Goal: Information Seeking & Learning: Learn about a topic

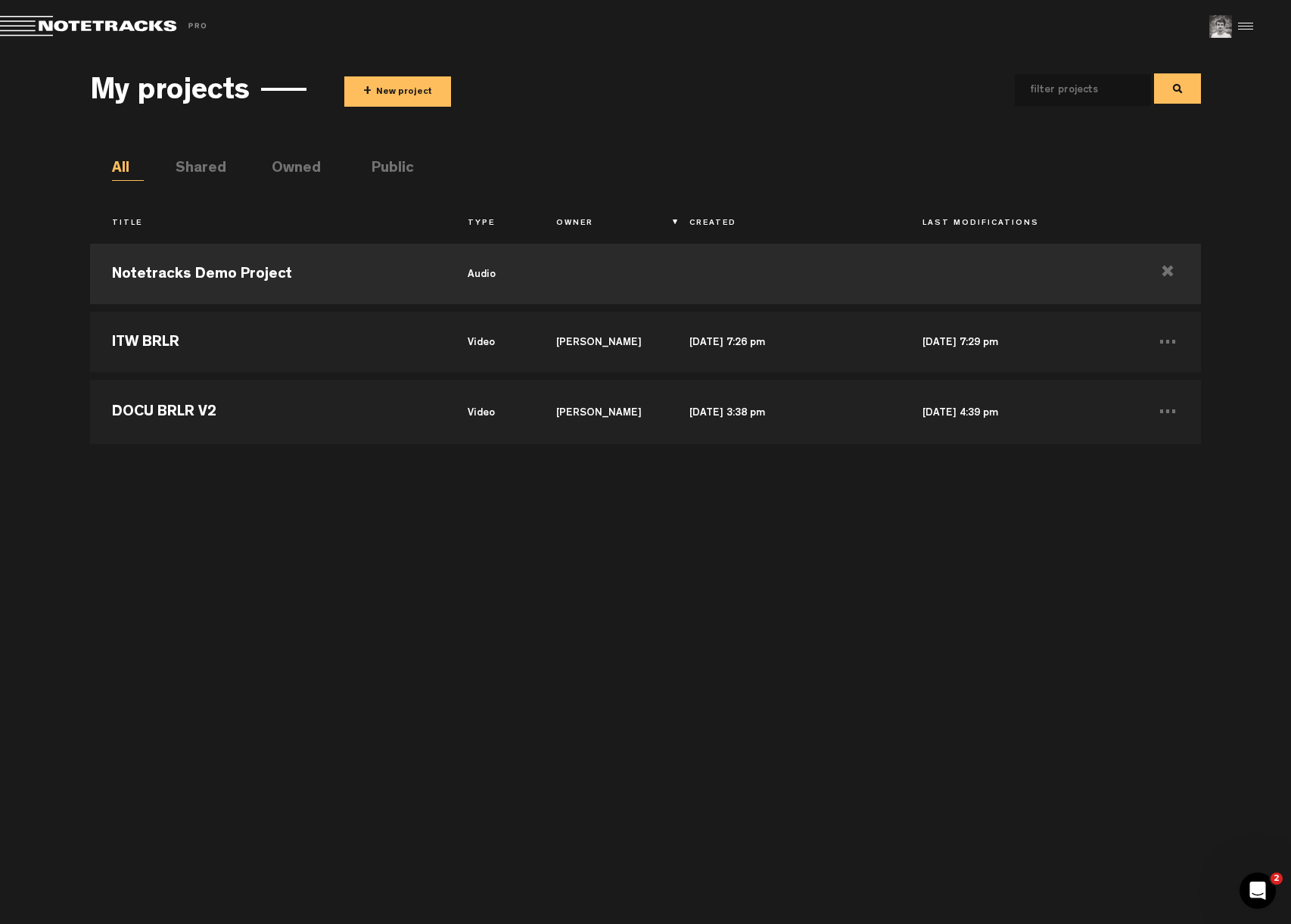
click at [1237, 24] on div at bounding box center [1242, 26] width 22 height 22
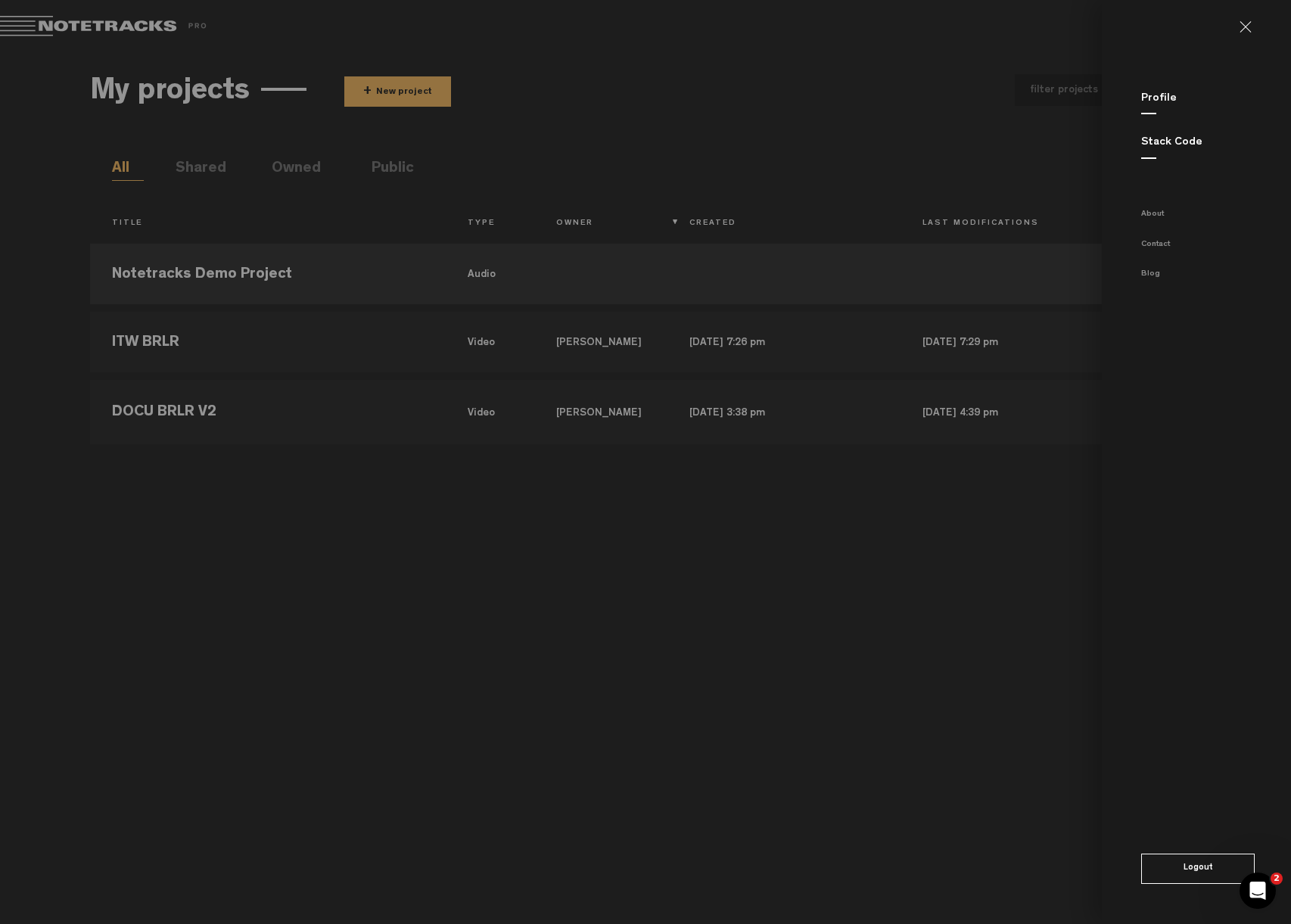
click at [1175, 139] on link "Stack Code" at bounding box center [1171, 143] width 61 height 12
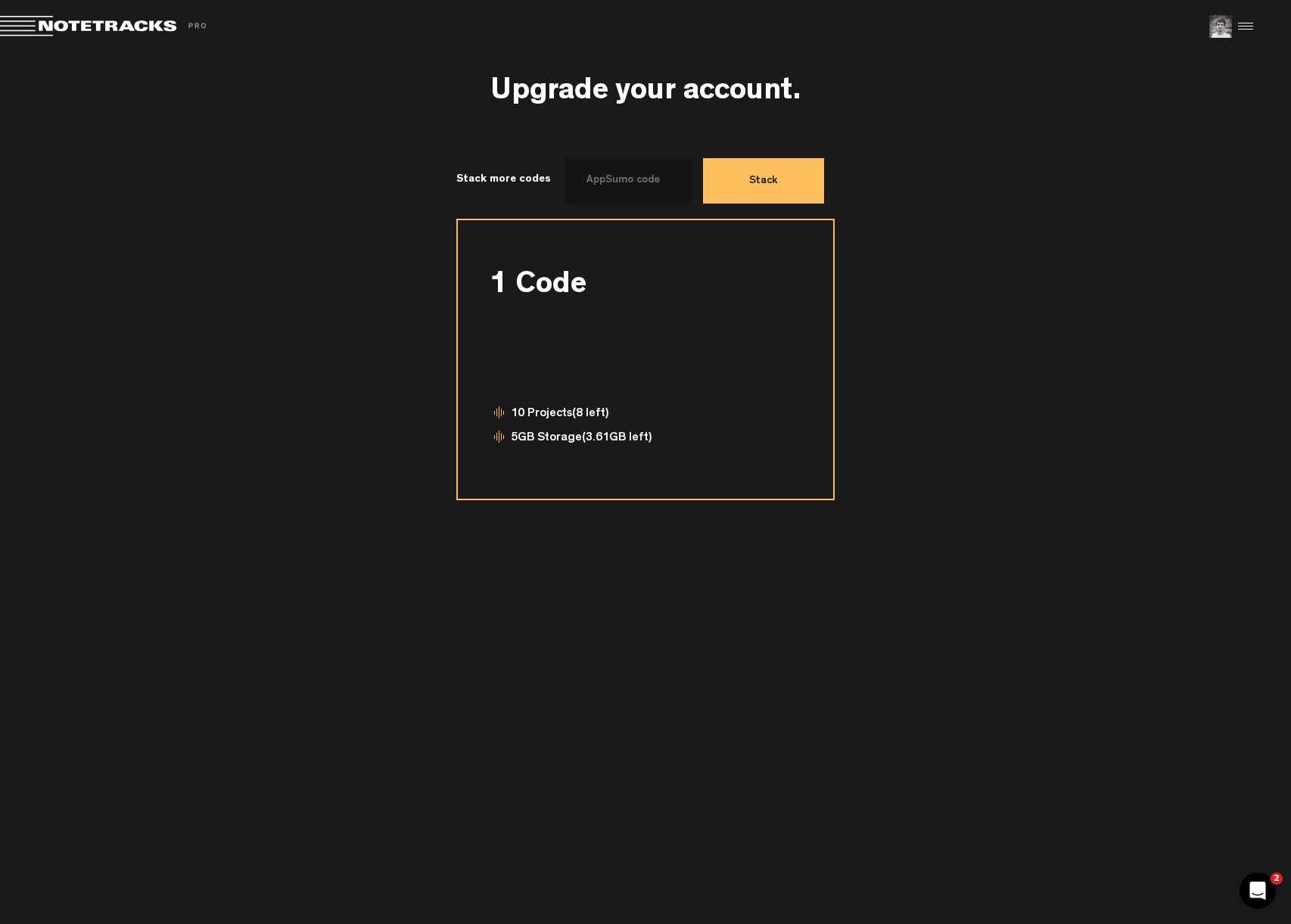
click at [695, 360] on div at bounding box center [646, 345] width 309 height 62
click at [719, 411] on div "10 Projects (8 left)" at bounding box center [646, 417] width 312 height 24
click at [746, 180] on button "Stack" at bounding box center [763, 180] width 121 height 46
click at [950, 255] on nt-pricing "Monthly Annual (save 15%) 1 Code 10 Projects (8 left) 5GB Storage (3.61GB left)…" at bounding box center [645, 359] width 1110 height 281
click at [738, 293] on div "1 Code" at bounding box center [646, 280] width 312 height 30
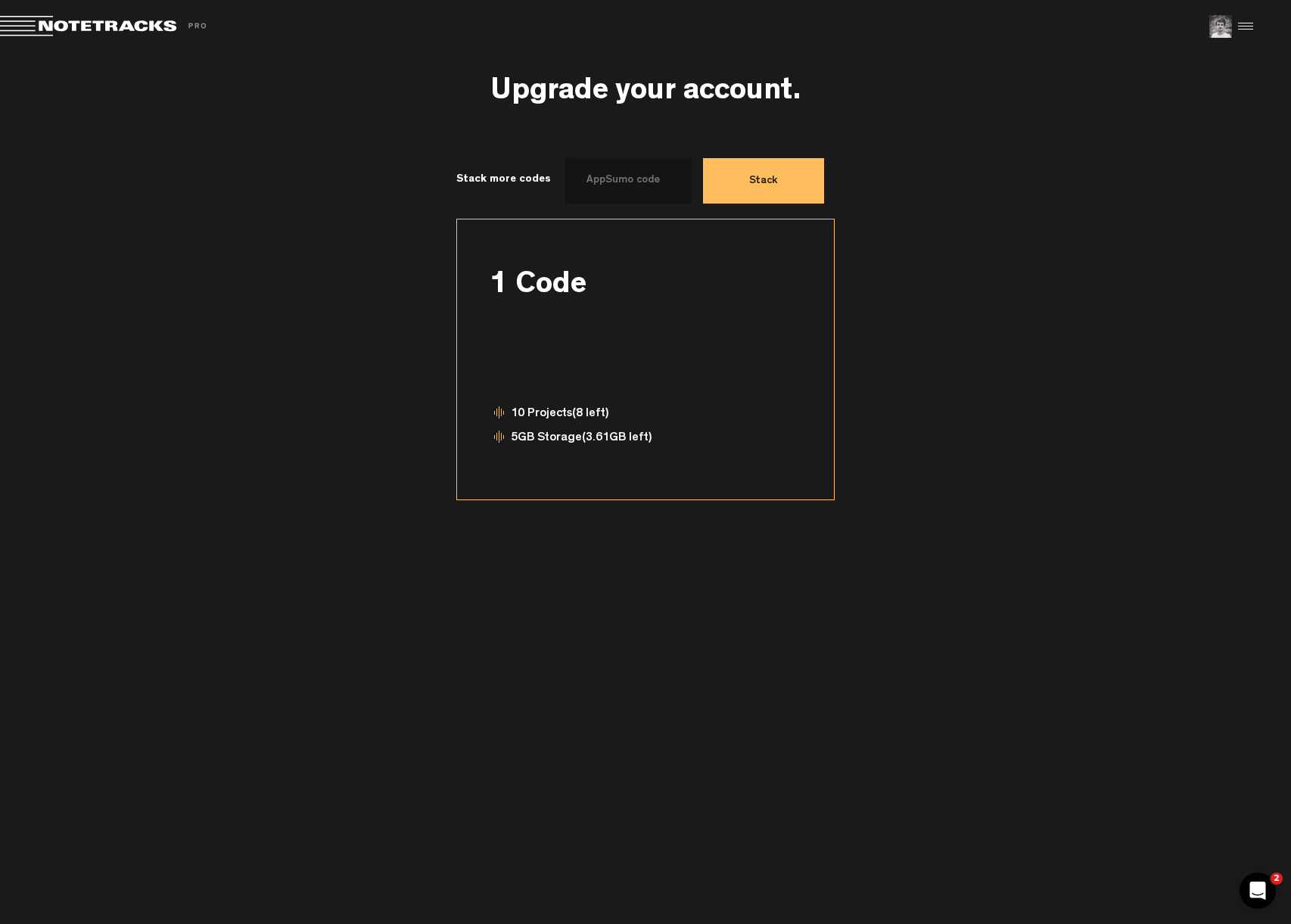
click at [941, 294] on nt-pricing "Monthly Annual (save 15%) 1 Code 10 Projects (8 left) 5GB Storage (3.61GB left)…" at bounding box center [645, 359] width 1110 height 281
click at [1078, 198] on div "Stack more codes Stack" at bounding box center [645, 188] width 1110 height 60
click at [1251, 23] on div at bounding box center [1242, 26] width 22 height 22
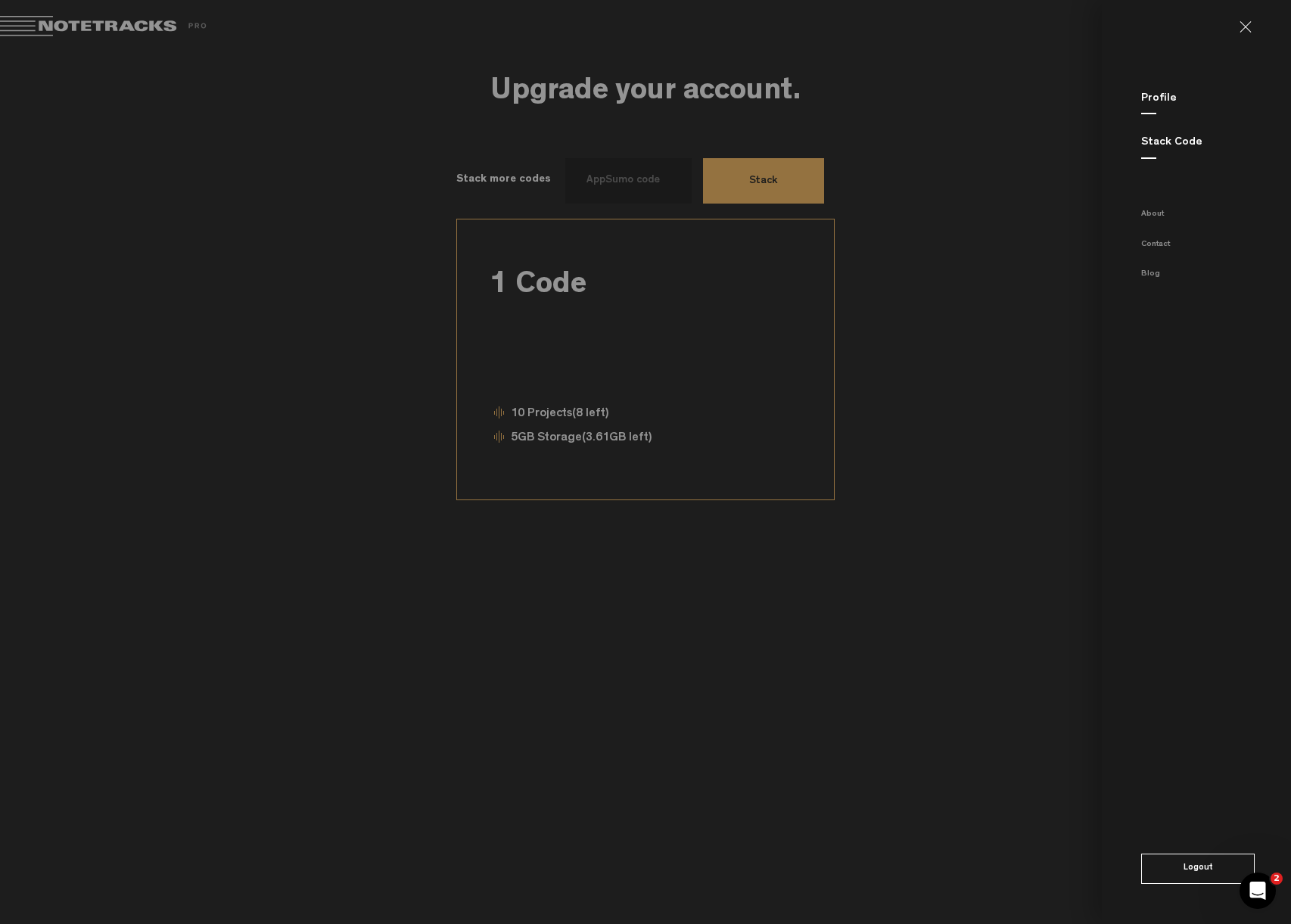
click at [1159, 94] on link "Profile" at bounding box center [1159, 99] width 36 height 12
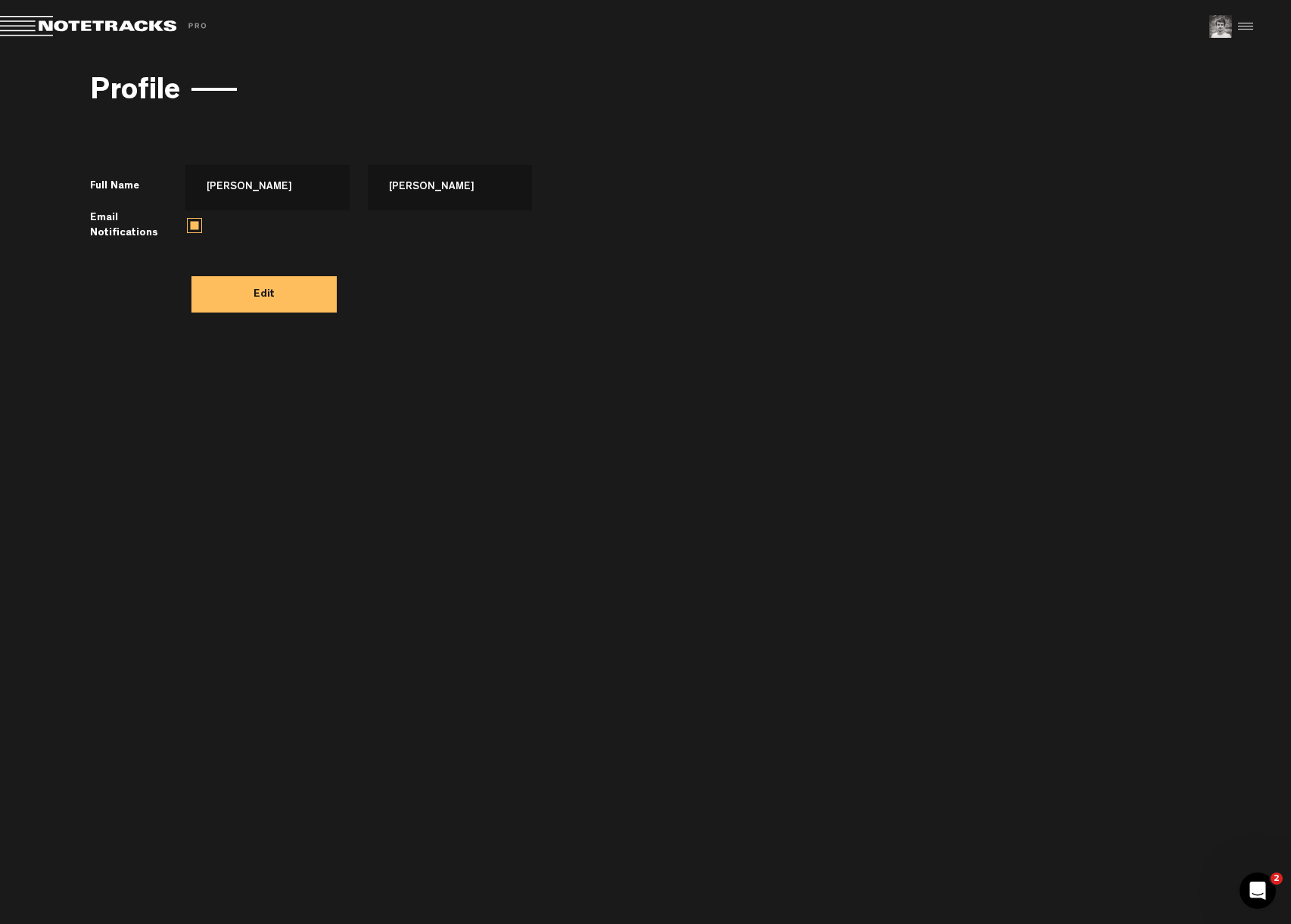
click at [1243, 25] on div at bounding box center [1242, 26] width 22 height 22
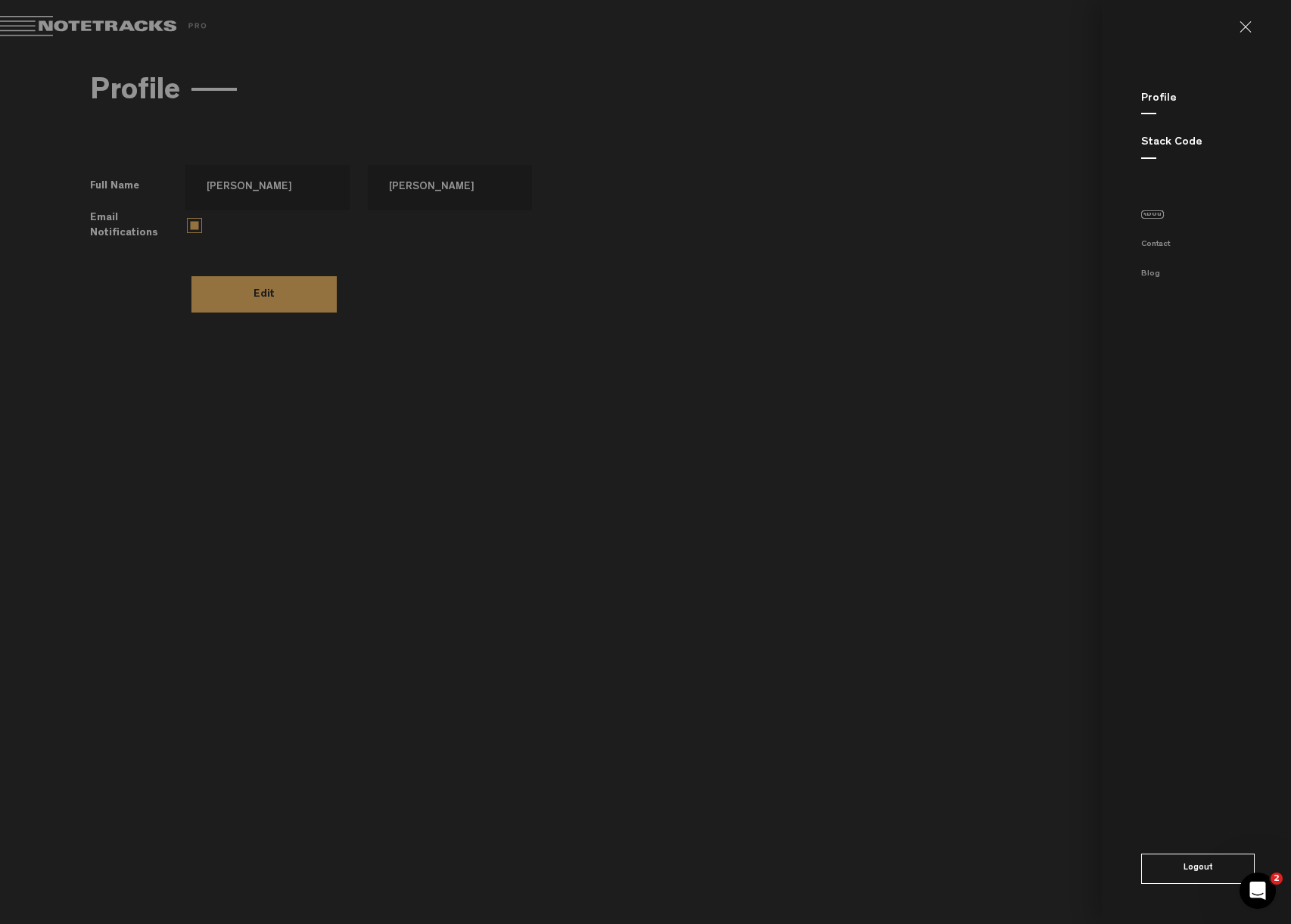
click at [1155, 211] on link "About" at bounding box center [1152, 214] width 22 height 9
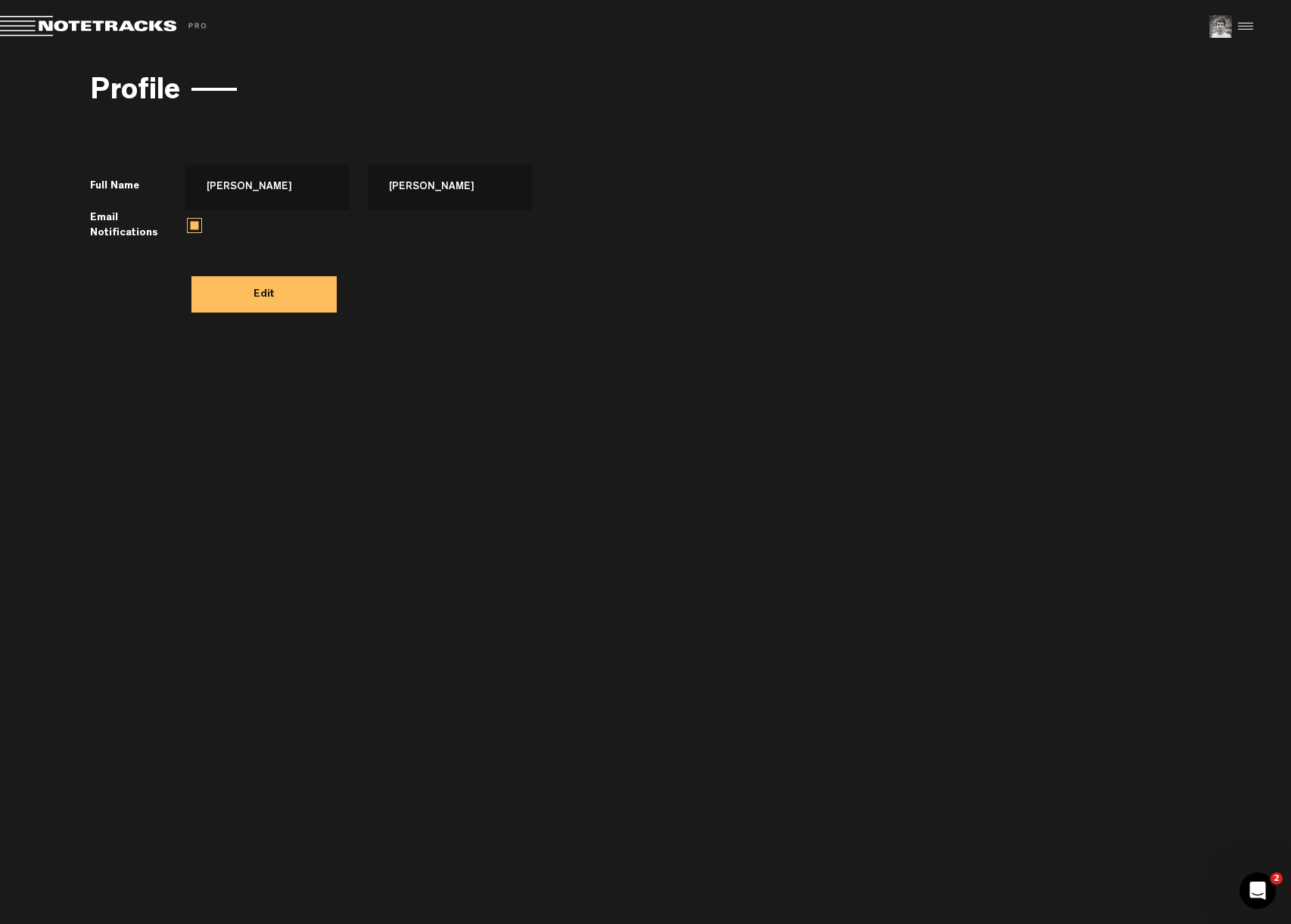
click at [1237, 23] on div at bounding box center [1242, 26] width 22 height 22
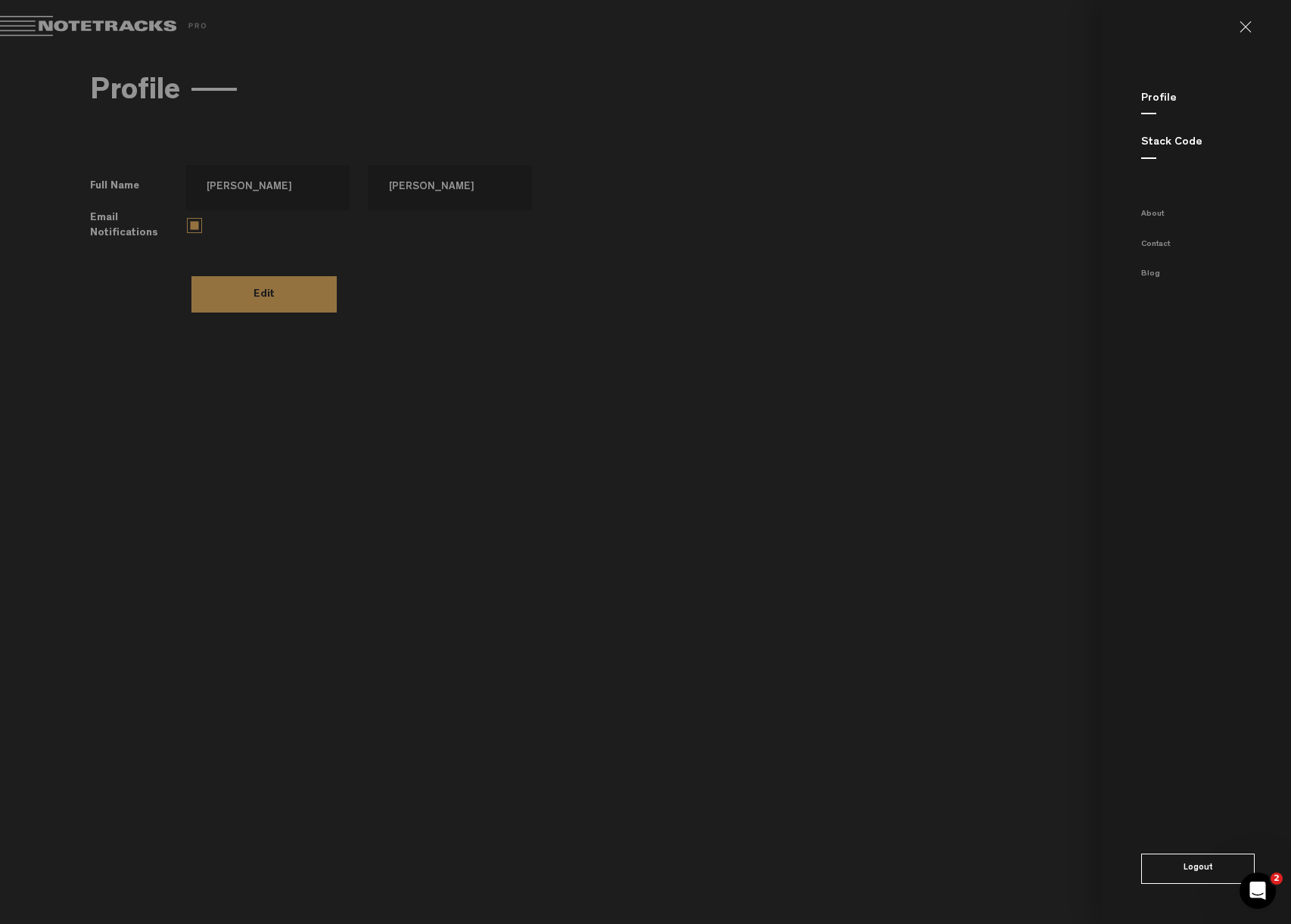
click at [1193, 864] on button "Logout" at bounding box center [1198, 869] width 114 height 30
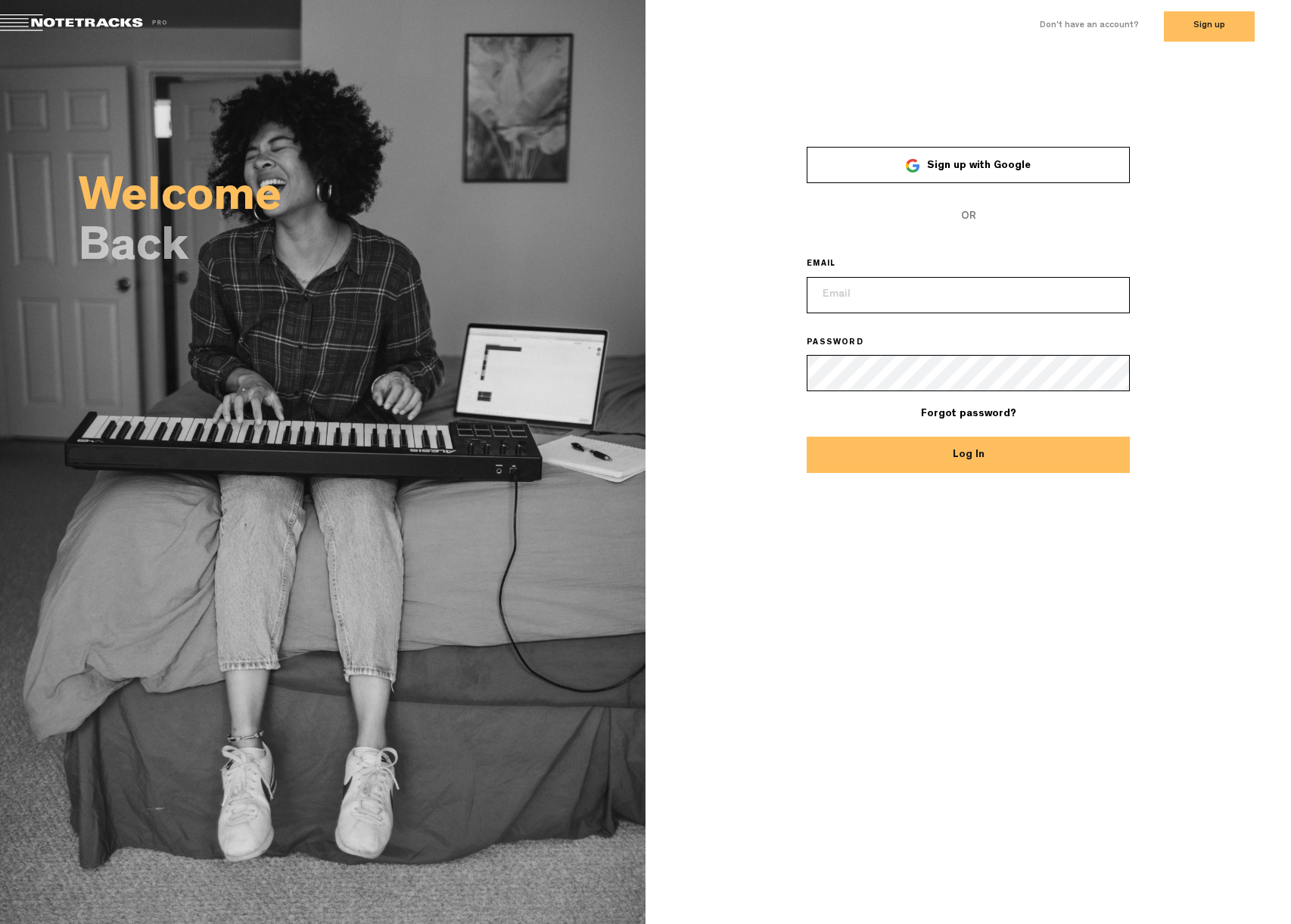
click at [907, 282] on input "email" at bounding box center [968, 294] width 323 height 36
type input "julien@unboxed.fr"
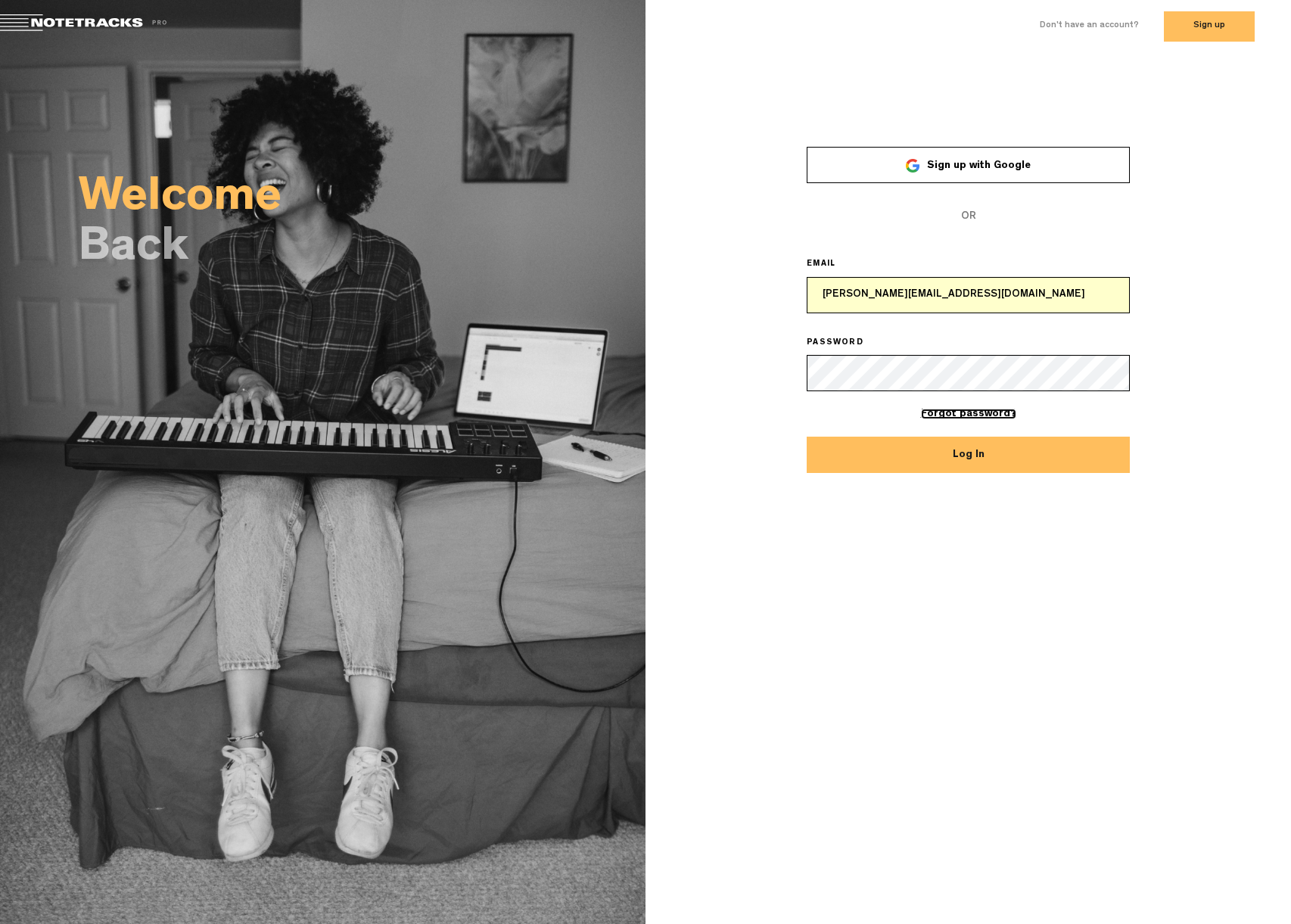
click at [944, 412] on link "Forgot password?" at bounding box center [969, 414] width 95 height 11
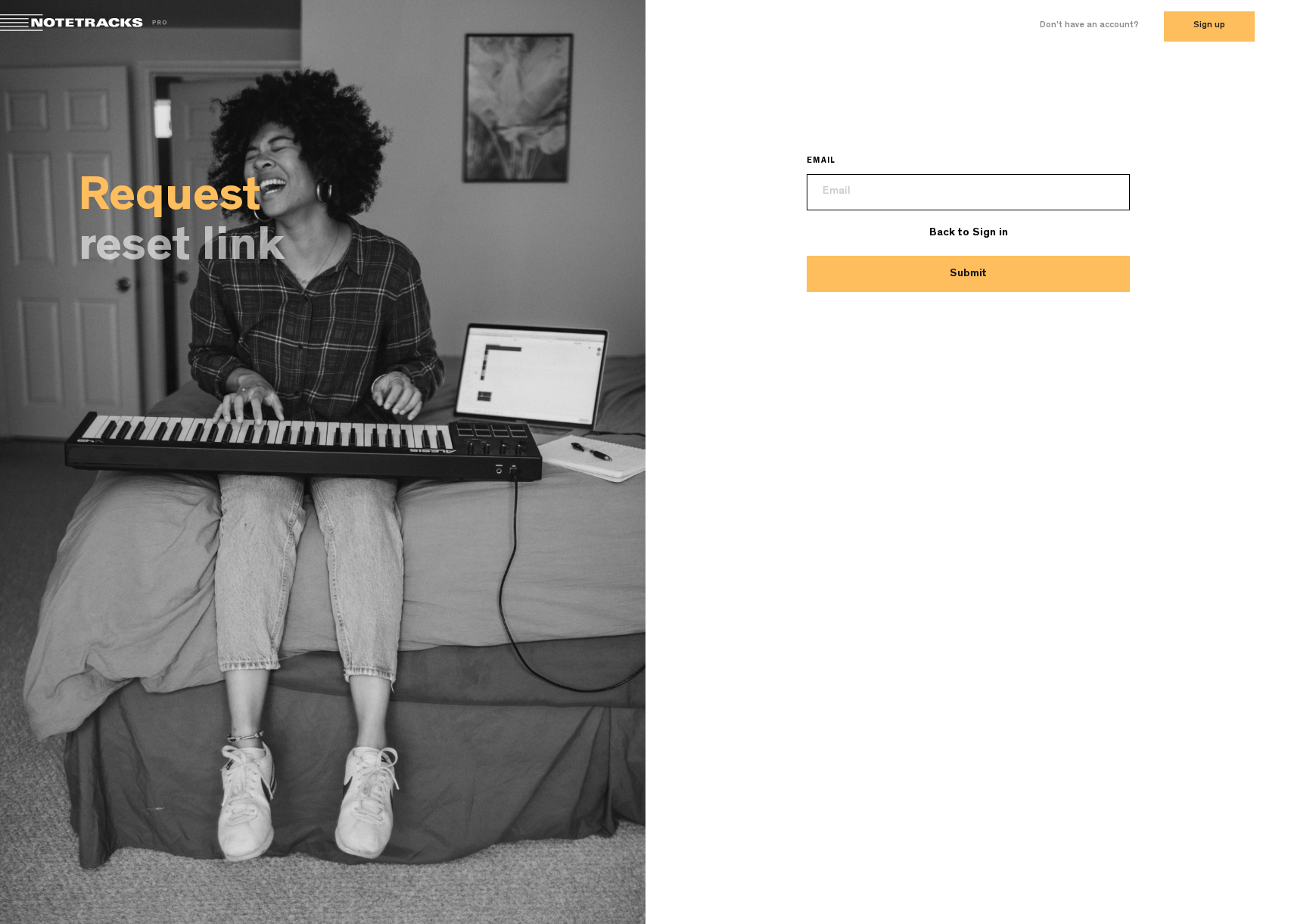
click at [856, 183] on input "email" at bounding box center [968, 192] width 323 height 36
type input "julien@unboxed.fr"
click at [927, 280] on button "Submit" at bounding box center [968, 274] width 323 height 36
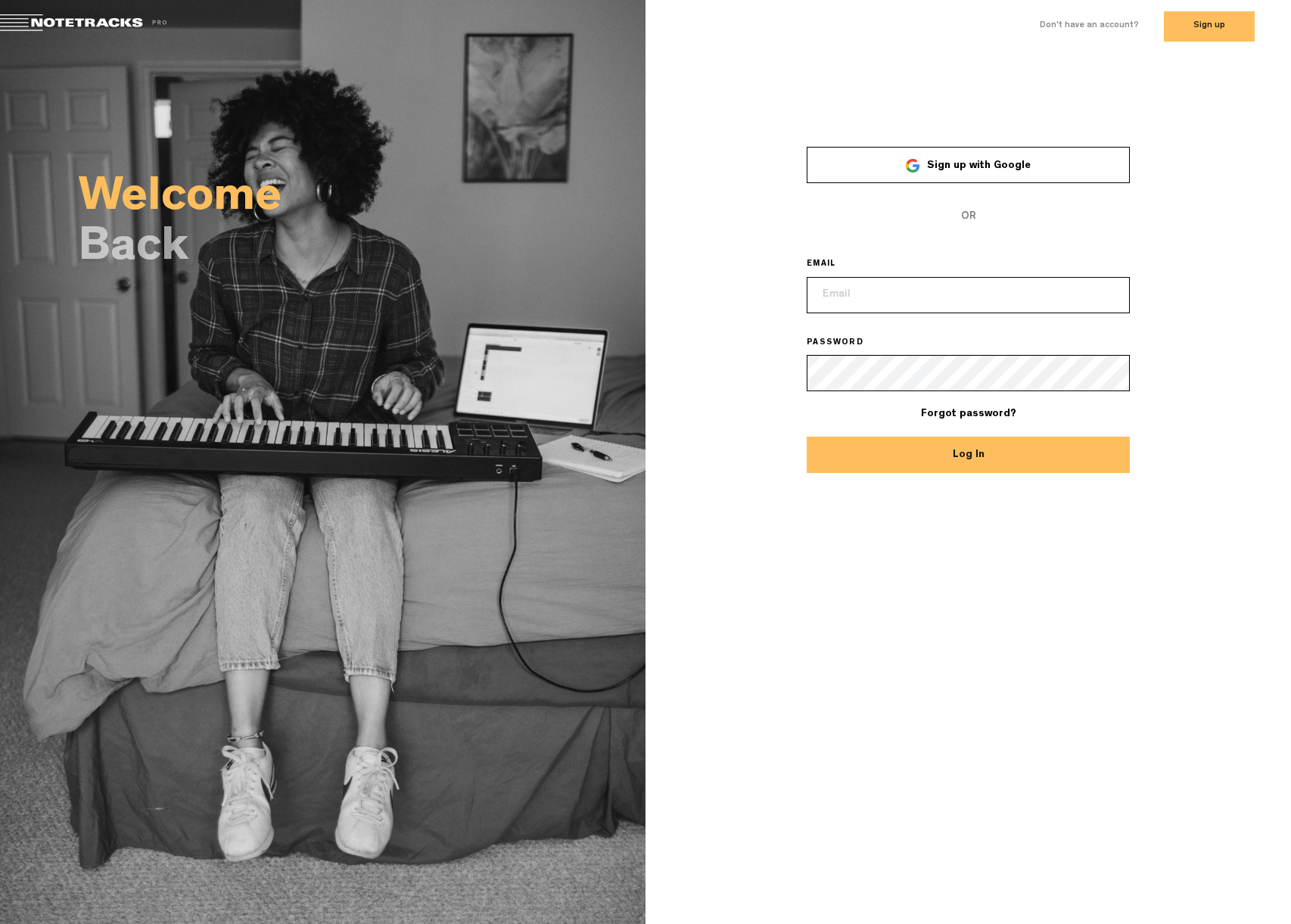
type input "julien@unboxed.fr"
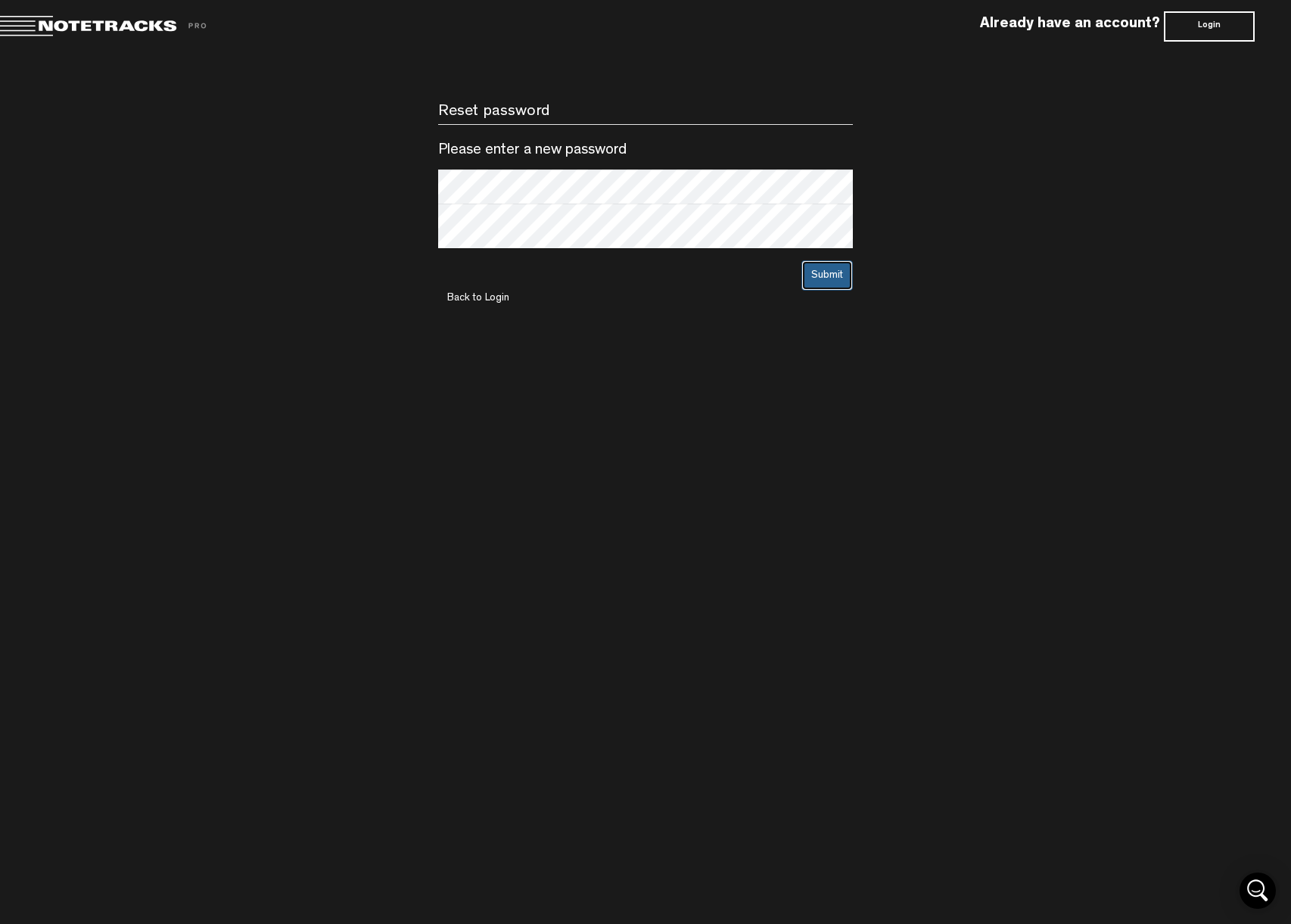
click at [820, 274] on button "Submit" at bounding box center [827, 275] width 52 height 30
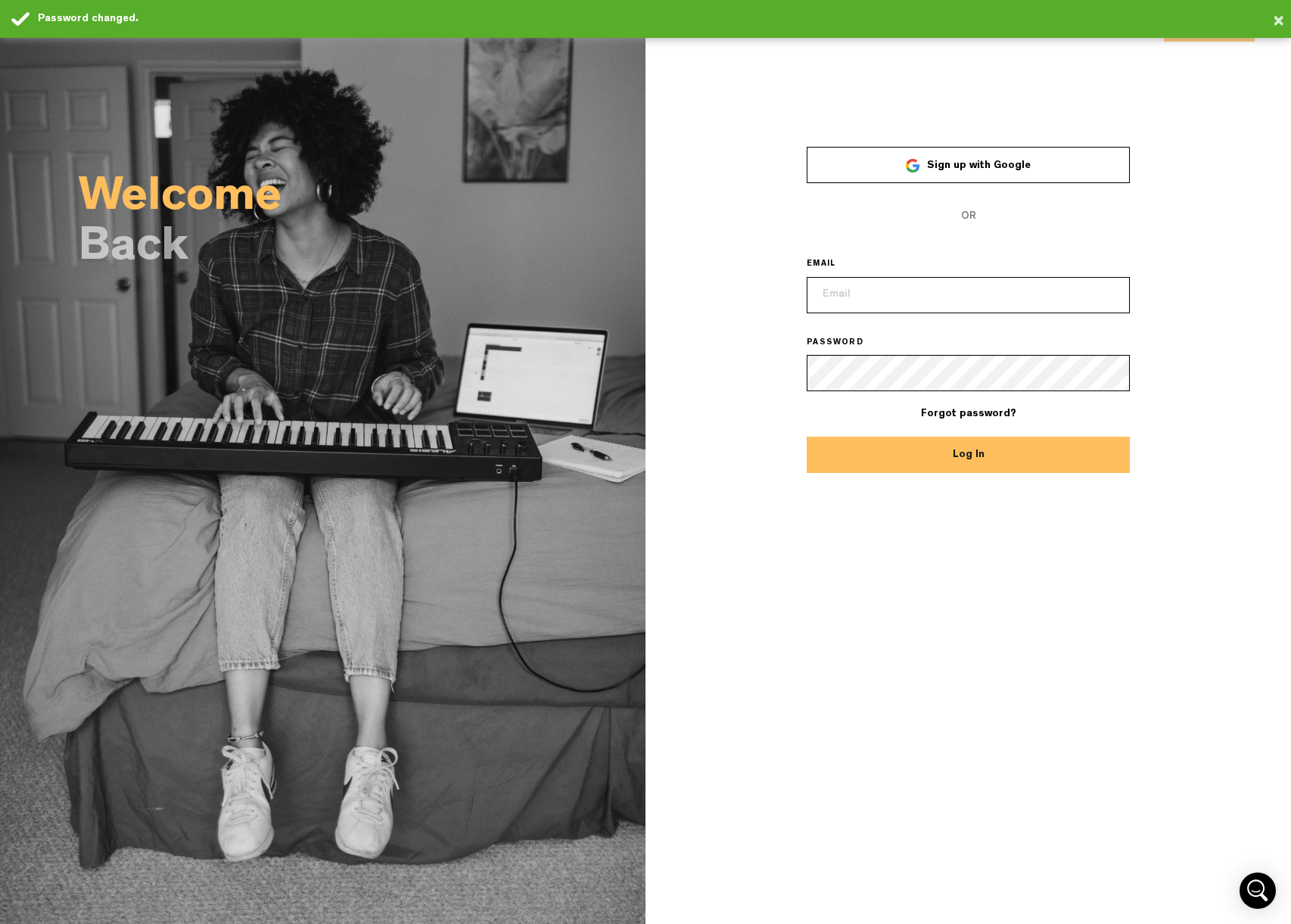
click at [890, 287] on input "email" at bounding box center [968, 294] width 323 height 36
type input "julien@unboxed.fr"
click at [929, 462] on button "Log In" at bounding box center [968, 454] width 323 height 36
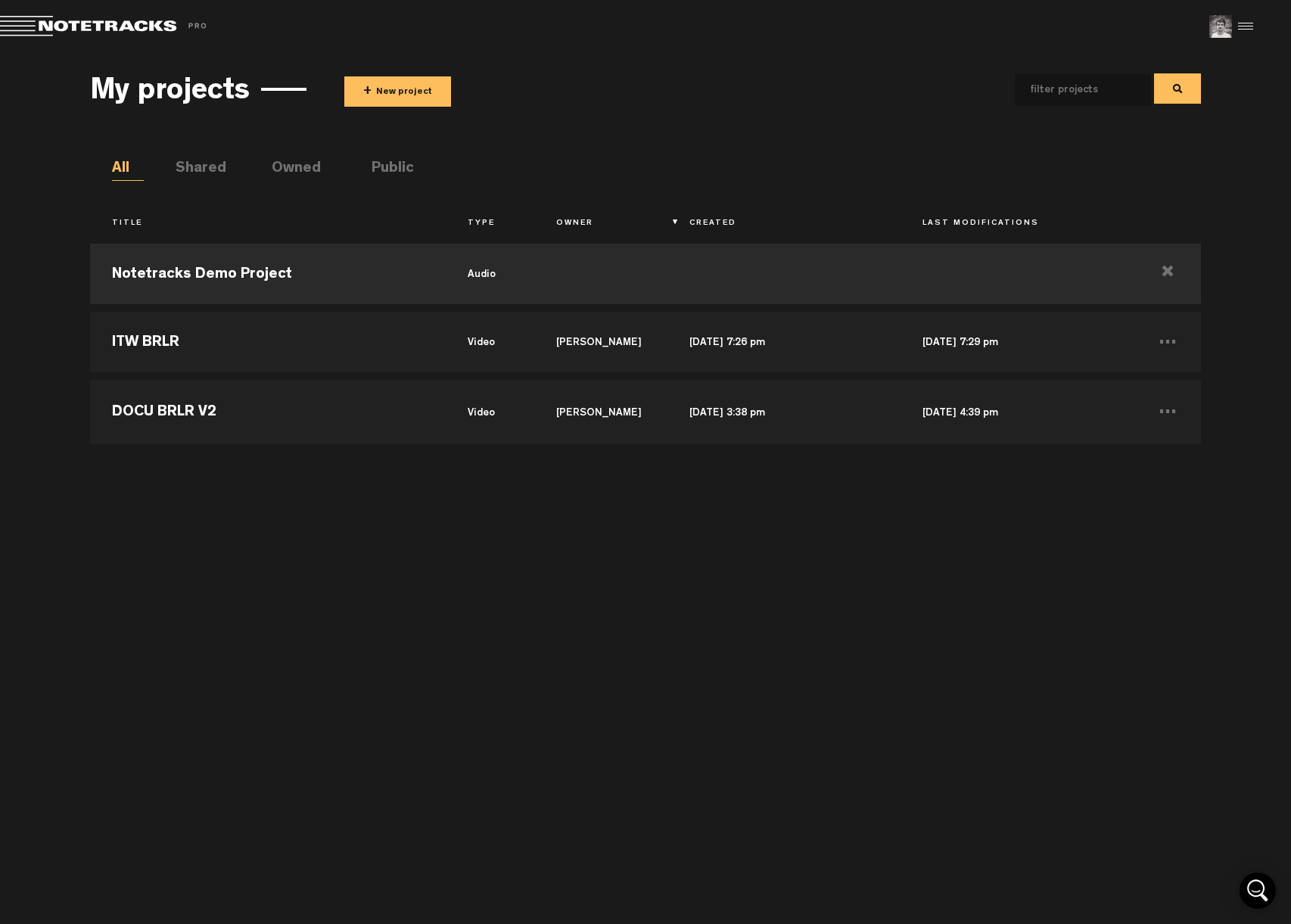
click at [626, 596] on div "Notetracks Demo Project audio ITW BRLR video Julien Bonifas Mar 12, 2025 — 7:26…" at bounding box center [645, 572] width 1110 height 673
click at [1254, 25] on md-toolbar "Exit Project Share project Save project" at bounding box center [646, 26] width 1291 height 53
click at [1248, 25] on div at bounding box center [1242, 26] width 22 height 22
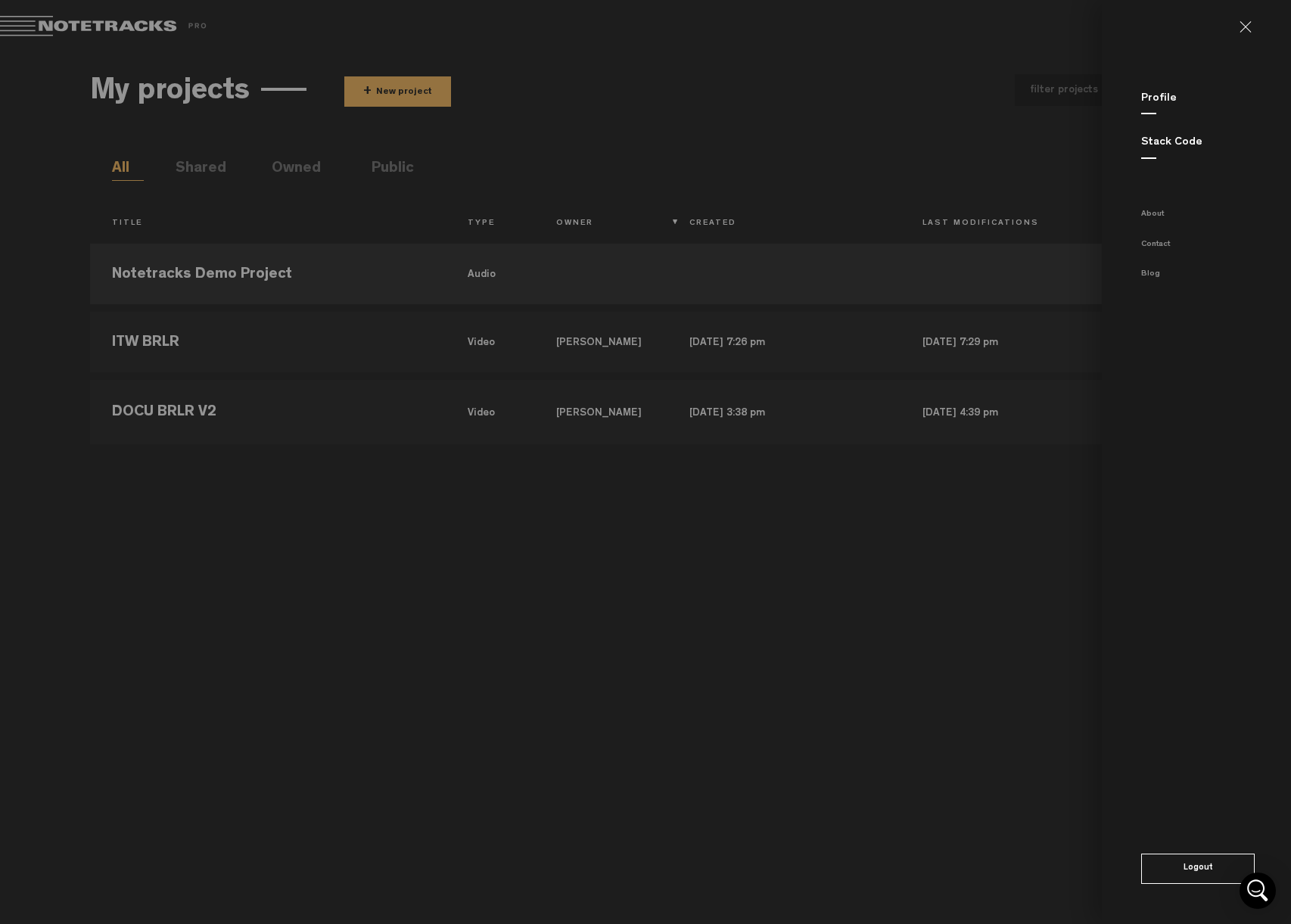
click at [1149, 91] on div "Profile" at bounding box center [1216, 98] width 150 height 16
click at [1149, 93] on link "Profile" at bounding box center [1159, 99] width 36 height 12
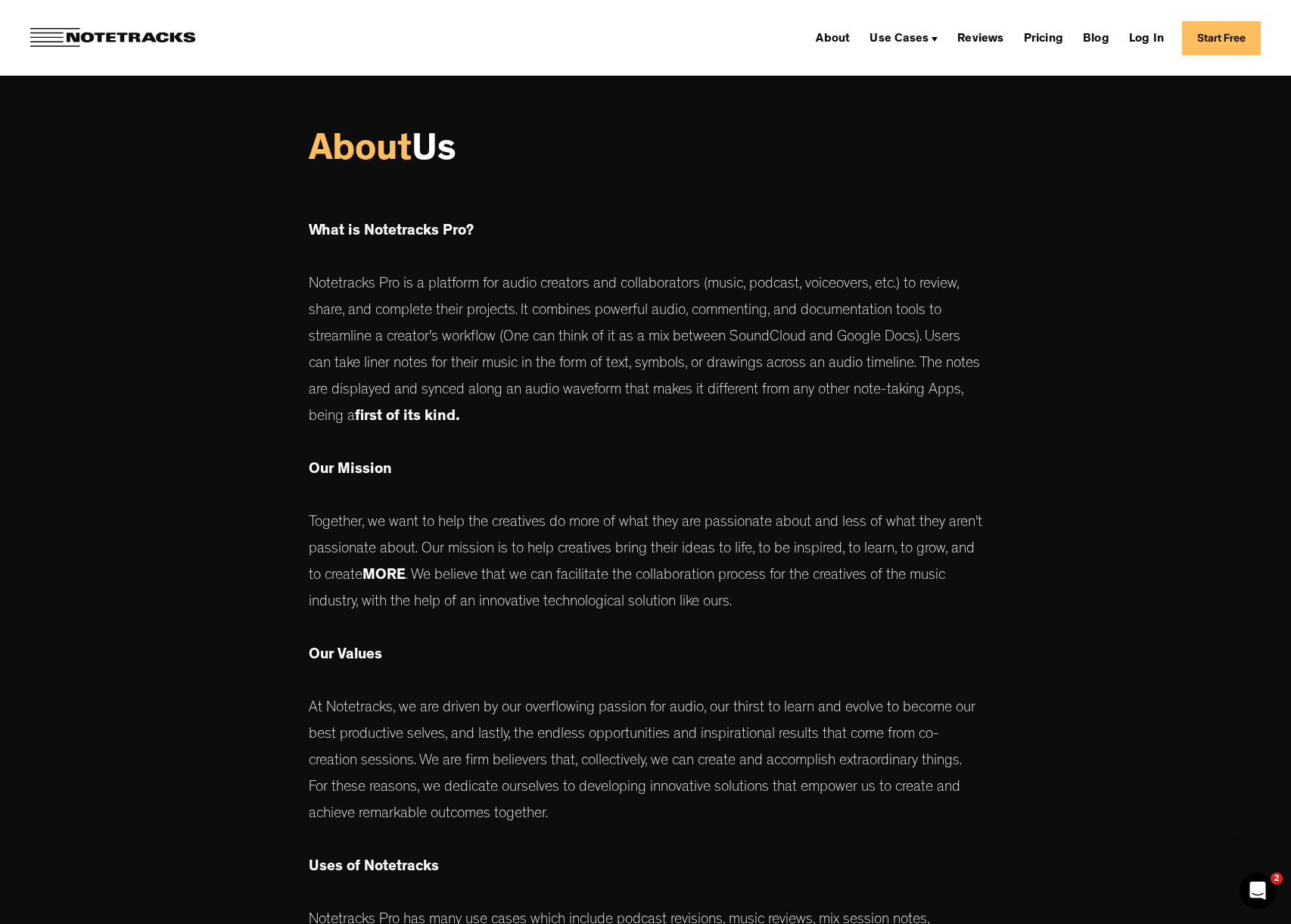
scroll to position [484, 0]
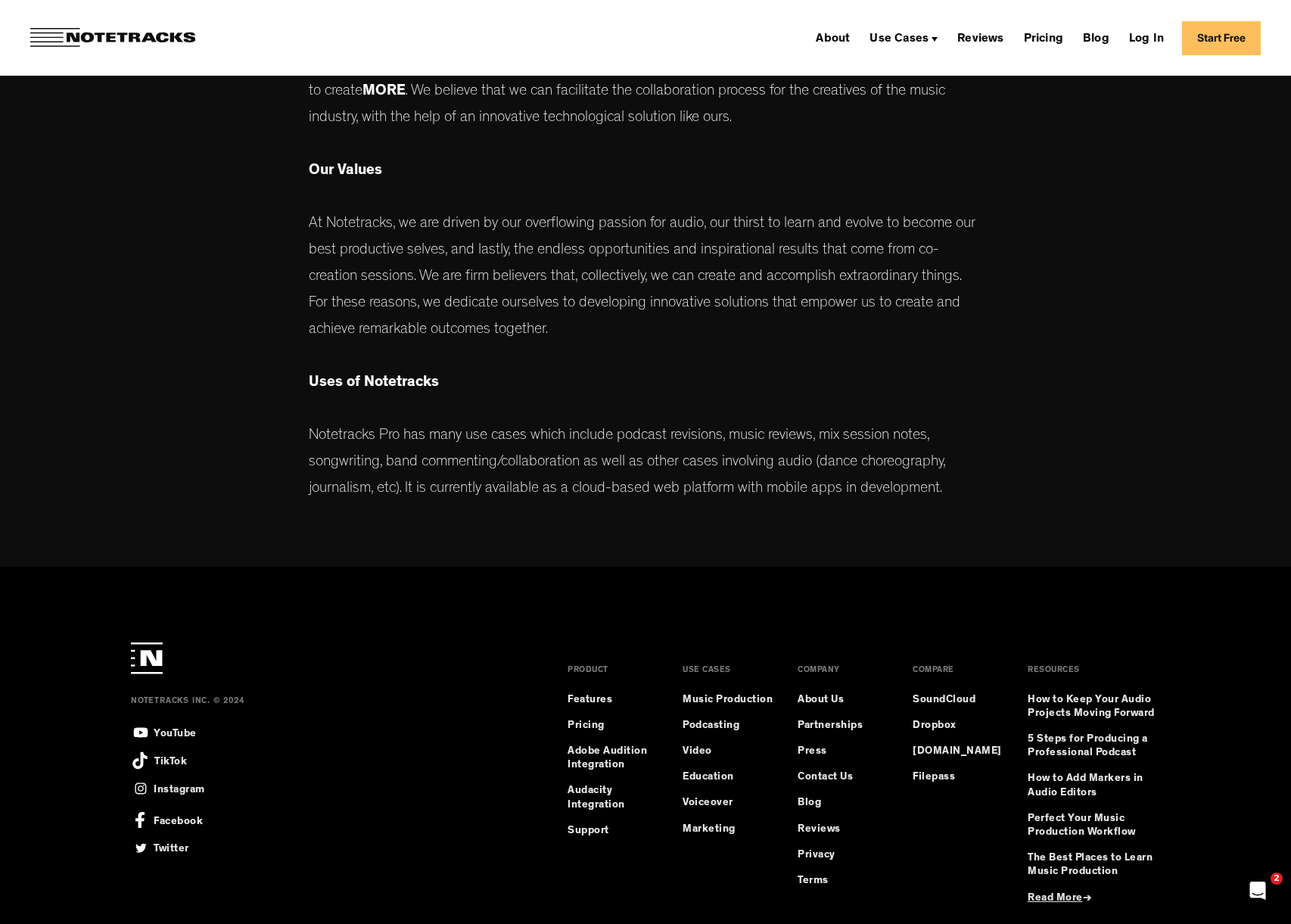
click at [989, 240] on div "About Us What is Notetracks Pro? Notetracks Pro is a platform for audio creator…" at bounding box center [646, 32] width 711 height 1000
click at [922, 751] on link "[DOMAIN_NAME]" at bounding box center [957, 752] width 90 height 14
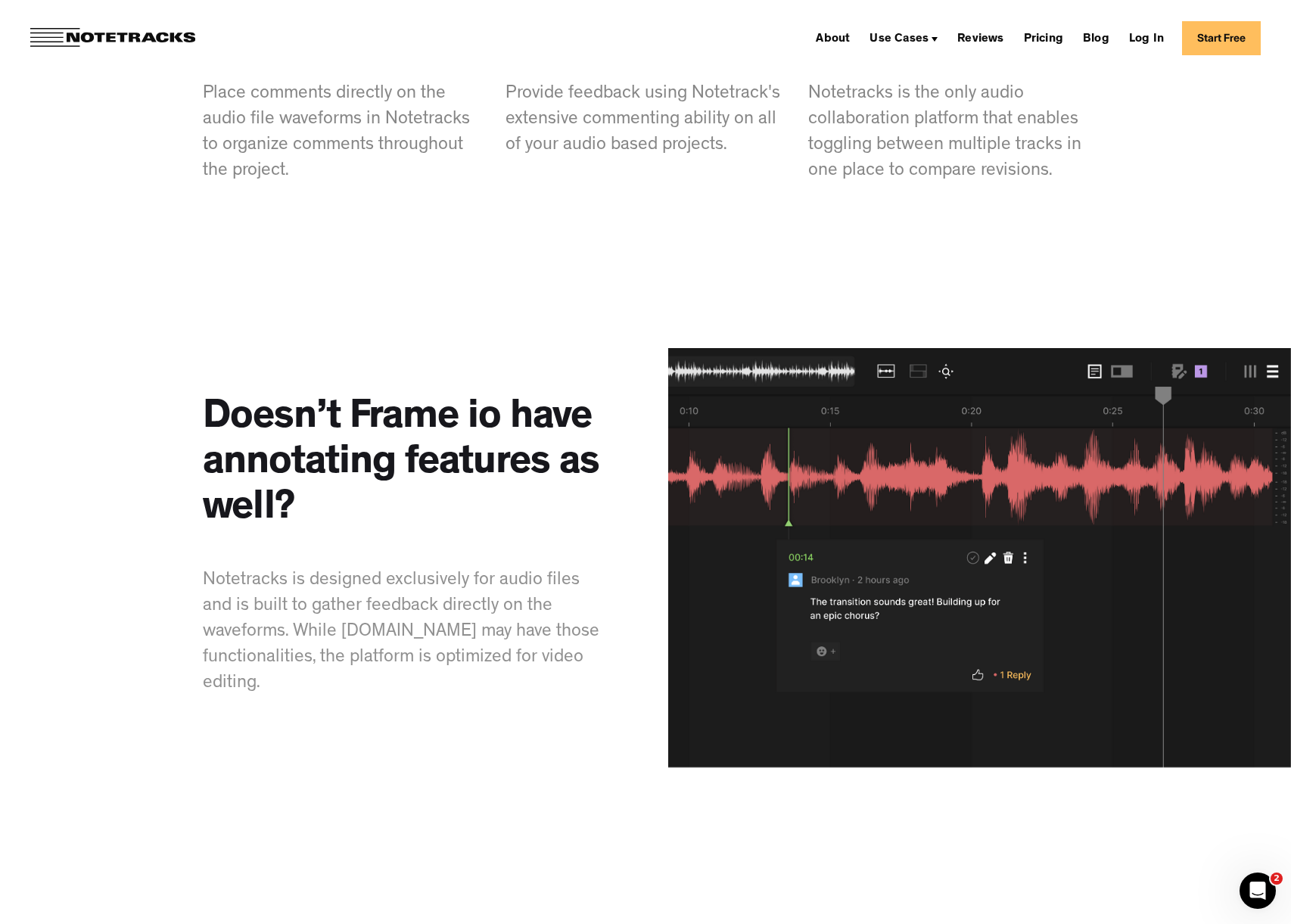
scroll to position [987, 0]
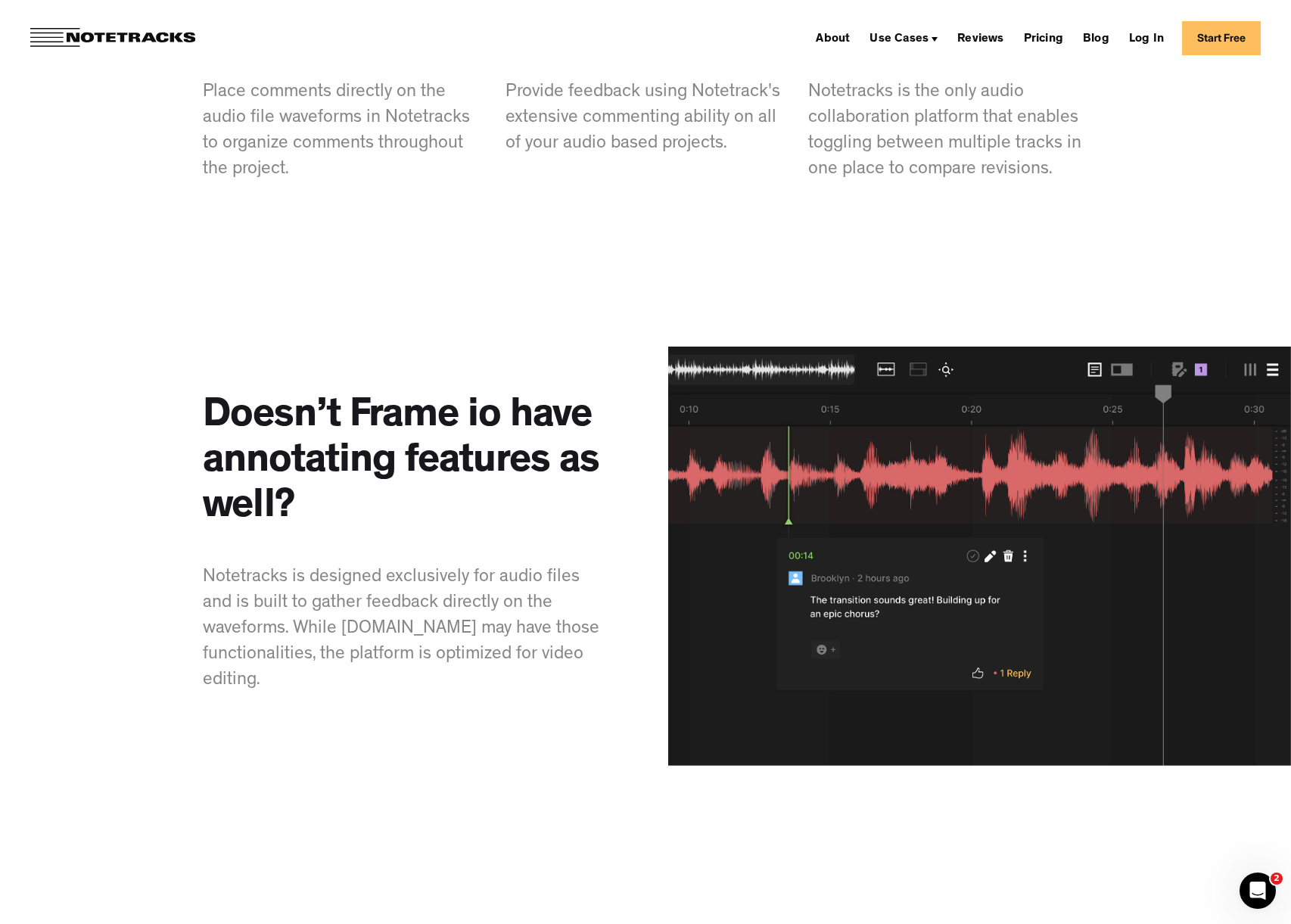
click at [115, 672] on div "Doesn’t Frame io have annotating features as well? Notetracks is designed exclu…" at bounding box center [373, 543] width 545 height 420
click at [166, 603] on div "Doesn’t Frame io have annotating features as well? Notetracks is designed exclu…" at bounding box center [373, 543] width 545 height 420
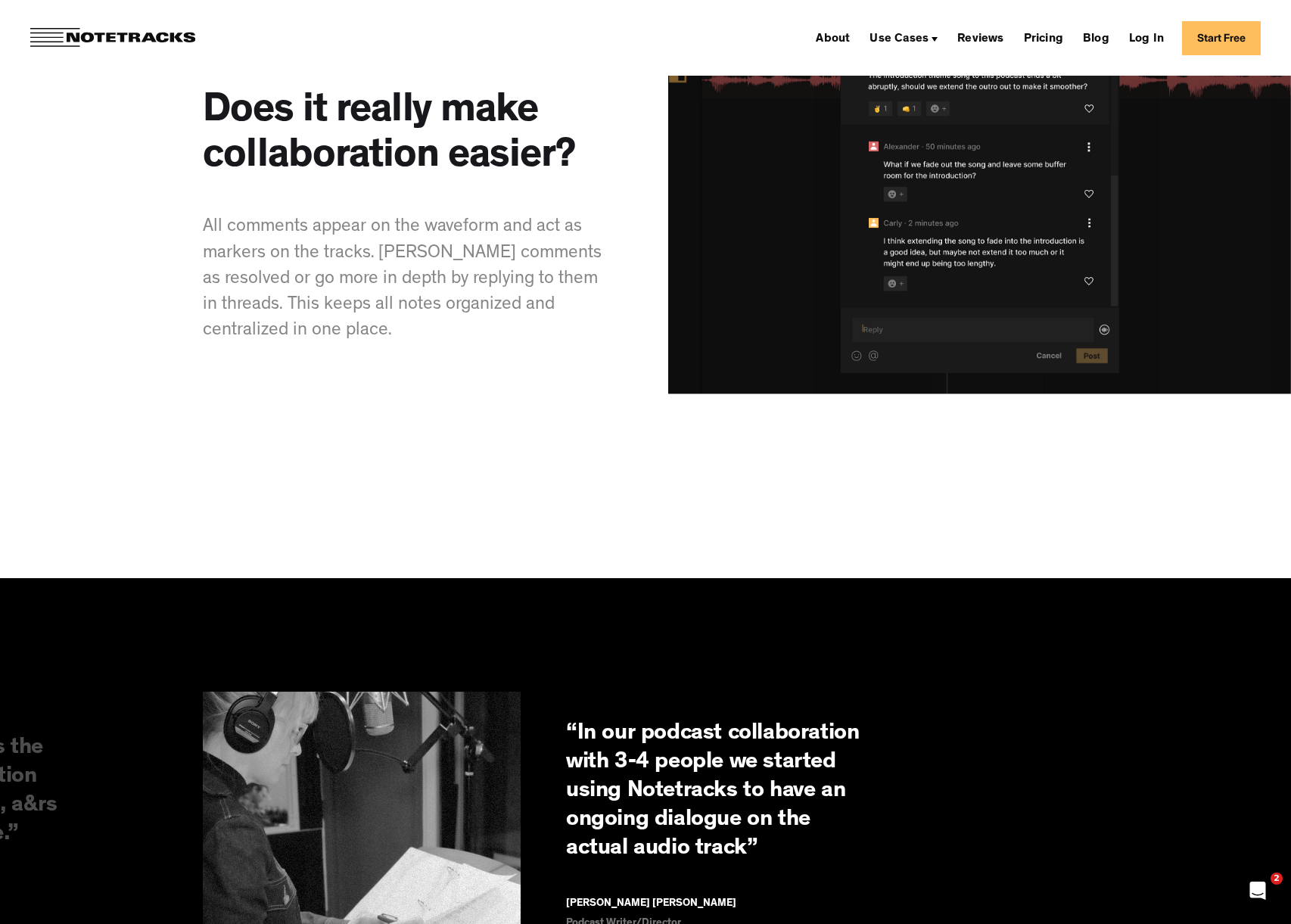
scroll to position [2557, 0]
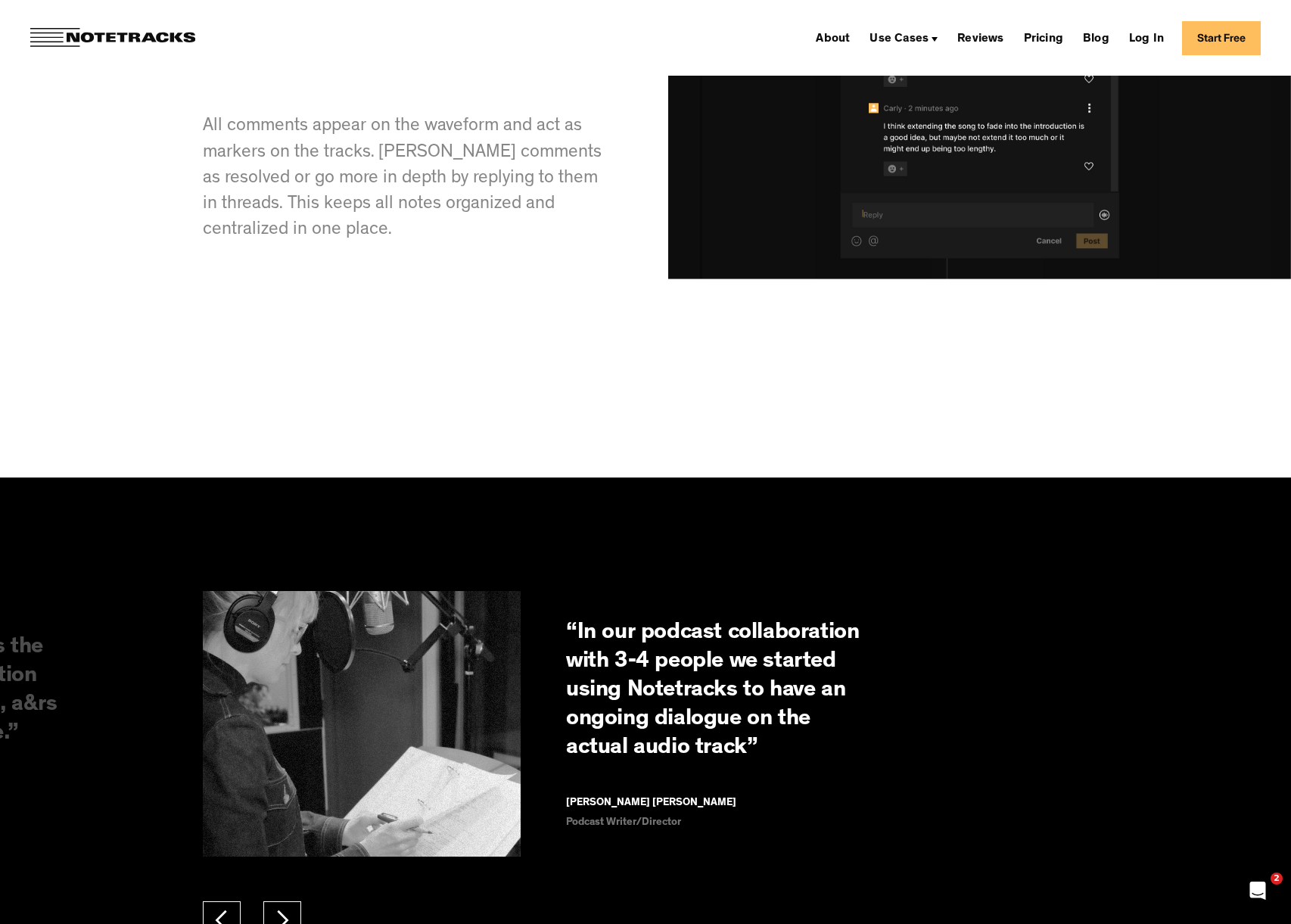
click at [107, 26] on div "About Use Cases Podcasting Music Production Video Education Voiceovers Marketin…" at bounding box center [646, 38] width 1291 height 76
click at [111, 34] on img at bounding box center [112, 38] width 165 height 19
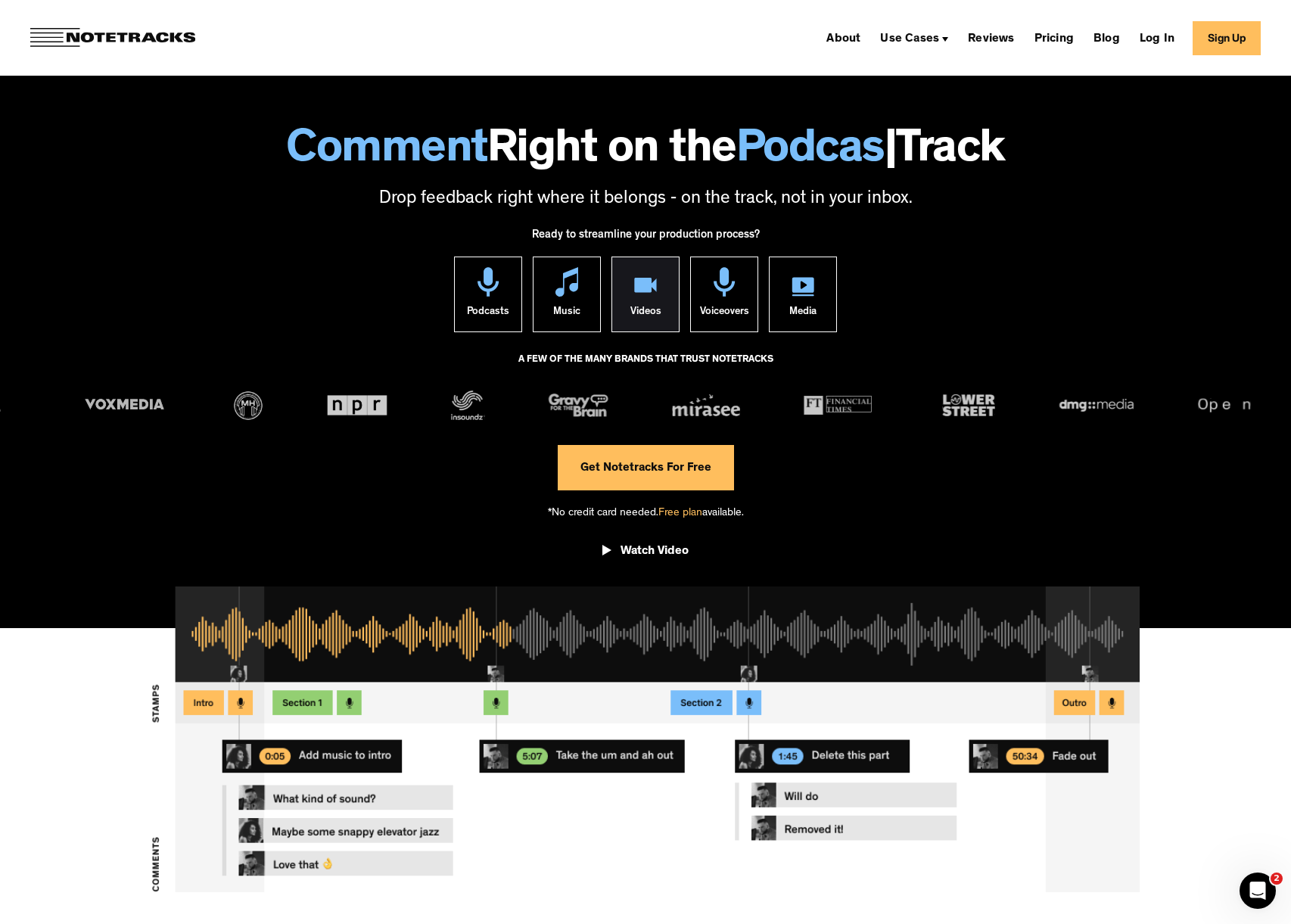
click at [645, 304] on div "Videos" at bounding box center [646, 314] width 31 height 35
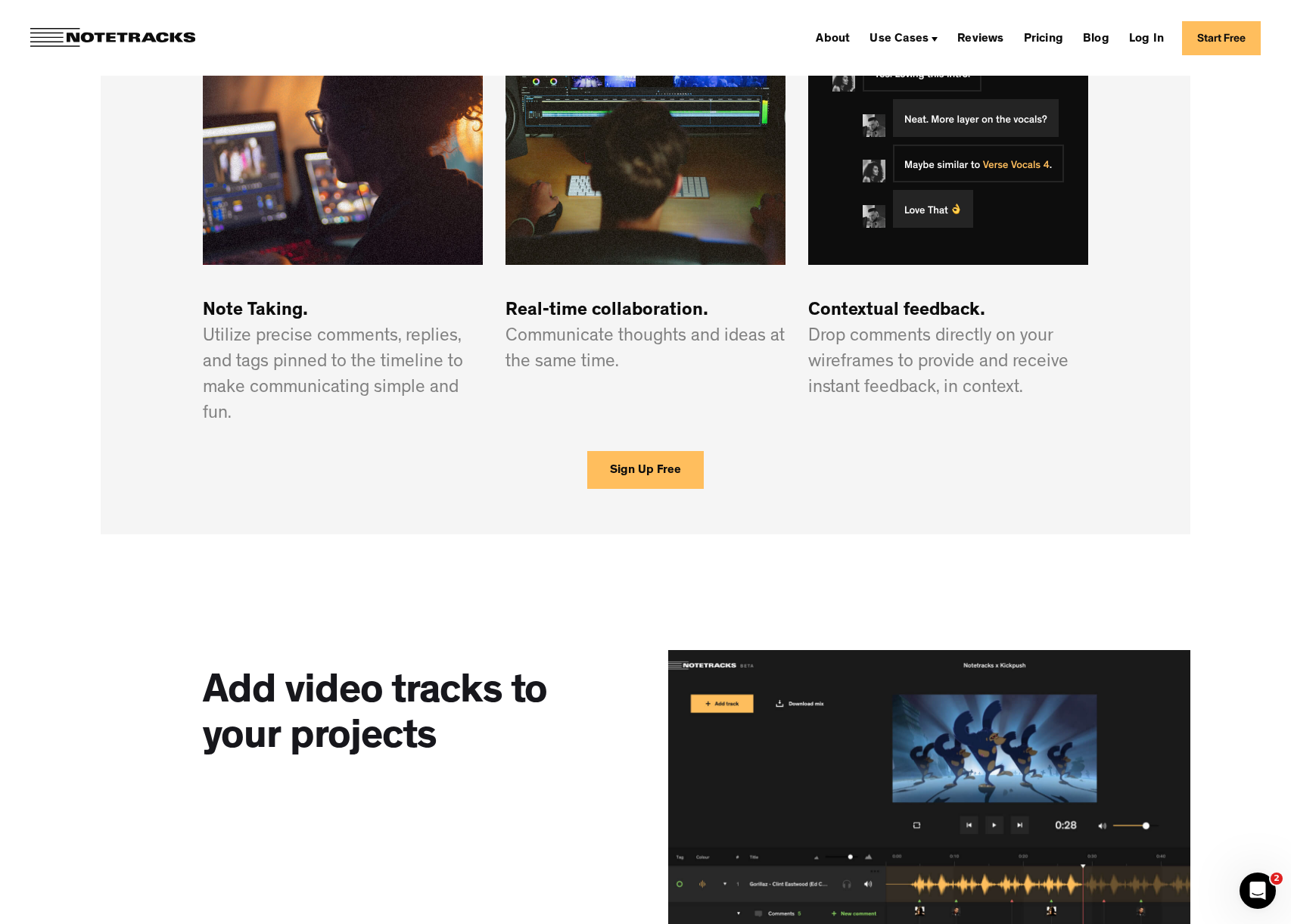
scroll to position [1071, 0]
